Goal: Task Accomplishment & Management: Manage account settings

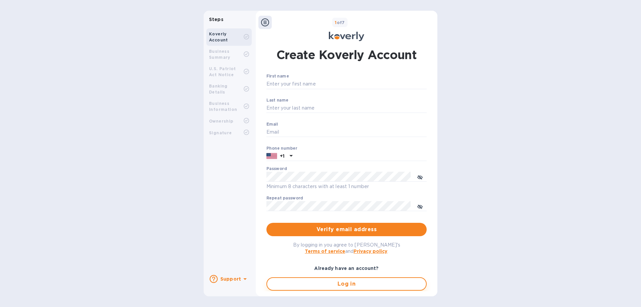
type input "[EMAIL_ADDRESS][DOMAIN_NAME]"
click at [329, 286] on span "Log in" at bounding box center [347, 284] width 148 height 8
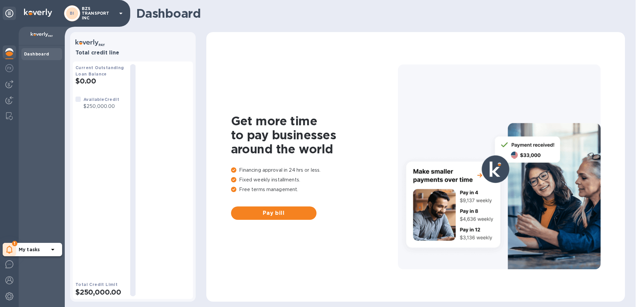
click at [28, 251] on b "My tasks" at bounding box center [29, 249] width 21 height 5
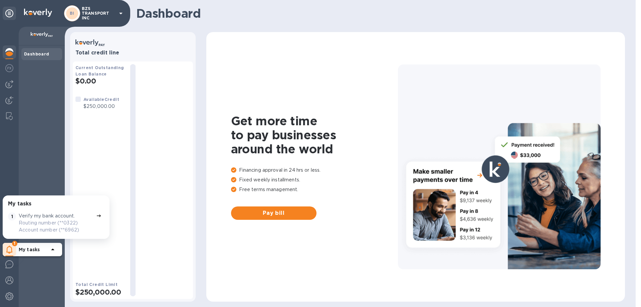
click at [59, 216] on p "Verify my bank account." at bounding box center [47, 215] width 56 height 7
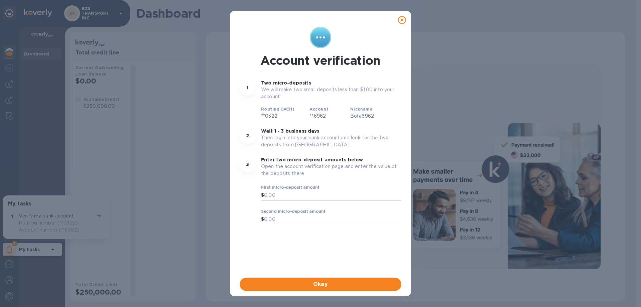
click at [279, 196] on input "text" at bounding box center [332, 195] width 137 height 10
click at [265, 195] on input "36" at bounding box center [332, 195] width 137 height 10
type input "0.36"
click at [274, 218] on input "text" at bounding box center [332, 219] width 137 height 10
type input "0.76"
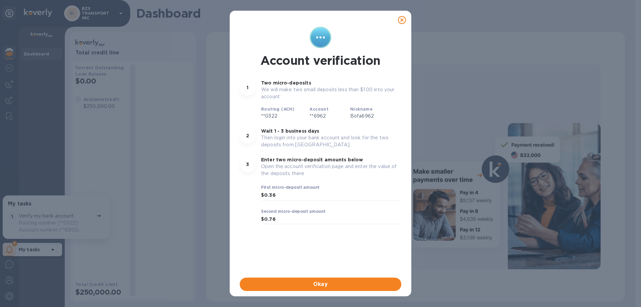
click at [293, 243] on div "Account verification 1 Two micro-deposits We will make two small deposits less …" at bounding box center [320, 150] width 164 height 251
click at [317, 282] on span "Okay" at bounding box center [320, 284] width 151 height 8
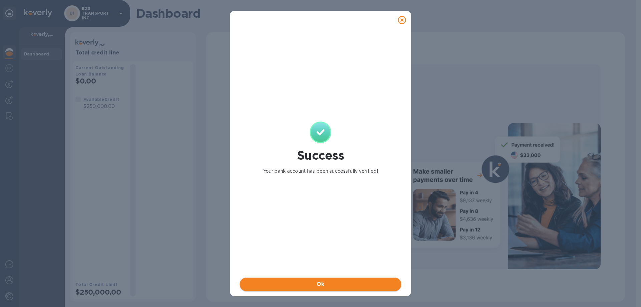
click at [325, 285] on span "Ok" at bounding box center [320, 284] width 151 height 8
